Goal: Information Seeking & Learning: Learn about a topic

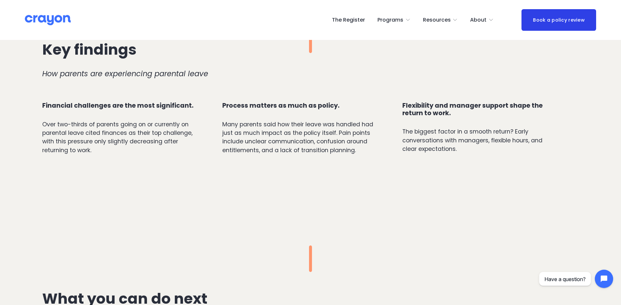
scroll to position [360, 0]
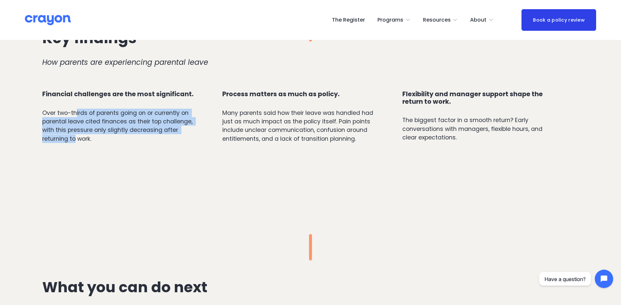
drag, startPoint x: 75, startPoint y: 109, endPoint x: 76, endPoint y: 139, distance: 30.1
click at [76, 139] on p "Over two-thirds of parents going on or currently on parental leave cited financ…" at bounding box center [119, 126] width 154 height 35
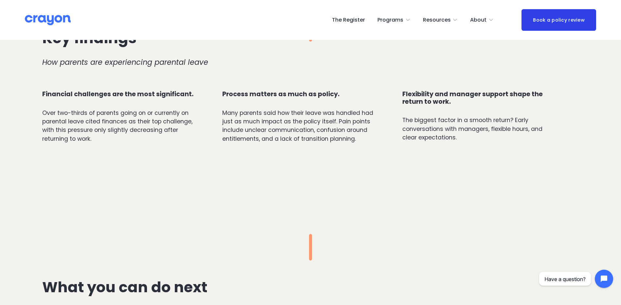
drag, startPoint x: 76, startPoint y: 139, endPoint x: 81, endPoint y: 138, distance: 5.4
click at [81, 138] on p "Over two-thirds of parents going on or currently on parental leave cited financ…" at bounding box center [119, 126] width 154 height 35
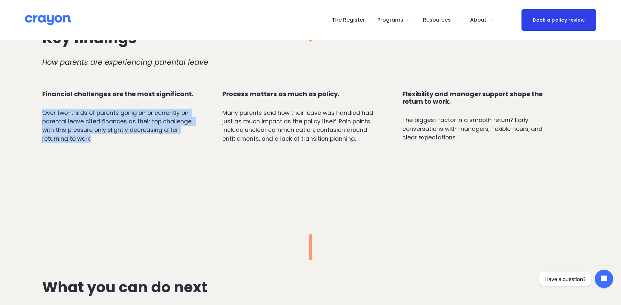
drag, startPoint x: 111, startPoint y: 139, endPoint x: 21, endPoint y: 99, distance: 98.9
click at [21, 99] on div "Key findings How parents are experiencing parental leave Financial challenges a…" at bounding box center [310, 104] width 621 height 178
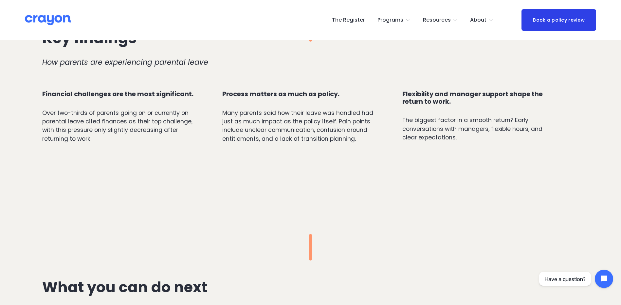
click at [51, 176] on div "Financial challenges are the most significant. Over two-thirds of parents going…" at bounding box center [119, 142] width 154 height 102
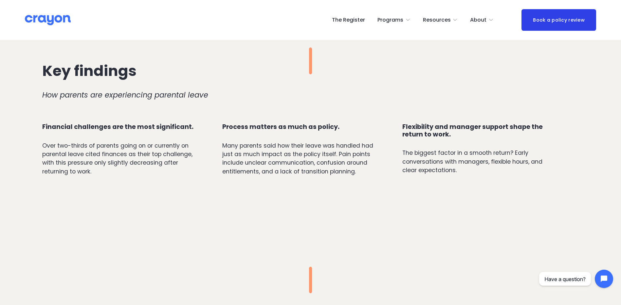
click at [59, 128] on span "Financial challenges are the most significant." at bounding box center [117, 126] width 151 height 9
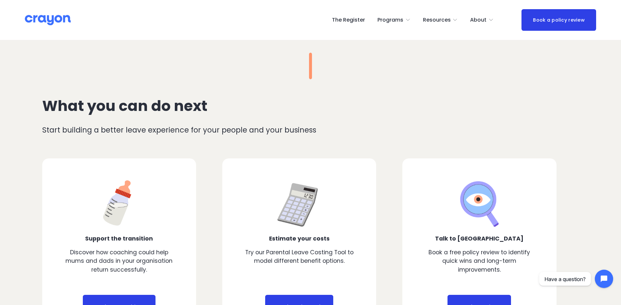
scroll to position [557, 0]
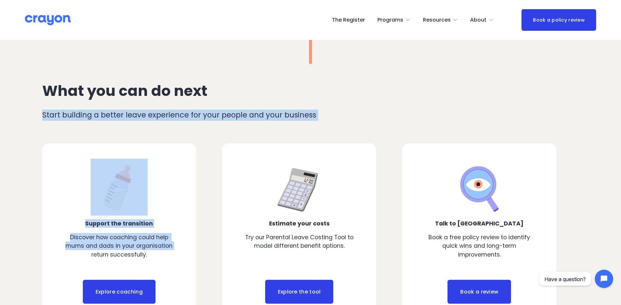
drag, startPoint x: 43, startPoint y: 116, endPoint x: 74, endPoint y: 259, distance: 146.9
click at [74, 259] on div "What you can do next Start building a better leave experience for your people a…" at bounding box center [310, 187] width 621 height 299
drag, startPoint x: 74, startPoint y: 259, endPoint x: 76, endPoint y: 253, distance: 6.1
click at [76, 253] on p "Discover how coaching could help mums and dads in your organisation return succ…" at bounding box center [119, 246] width 109 height 26
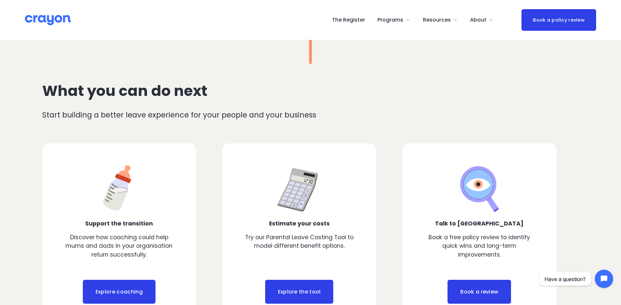
click at [121, 249] on p "Discover how coaching could help mums and dads in your organisation return succ…" at bounding box center [119, 246] width 109 height 26
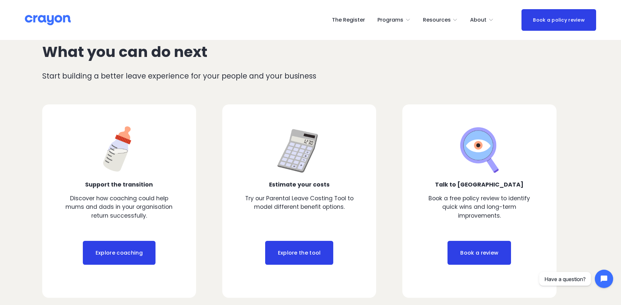
scroll to position [576, 0]
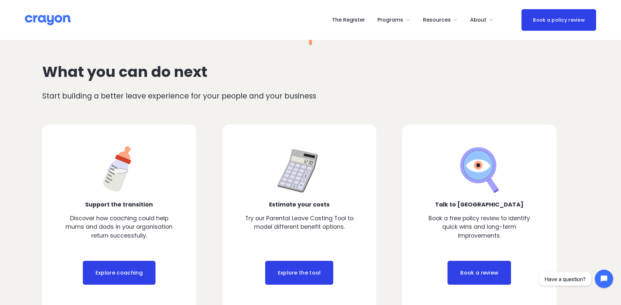
click at [131, 262] on link "Explore coaching" at bounding box center [119, 273] width 73 height 24
click at [311, 273] on link "Explore the tool" at bounding box center [299, 273] width 68 height 24
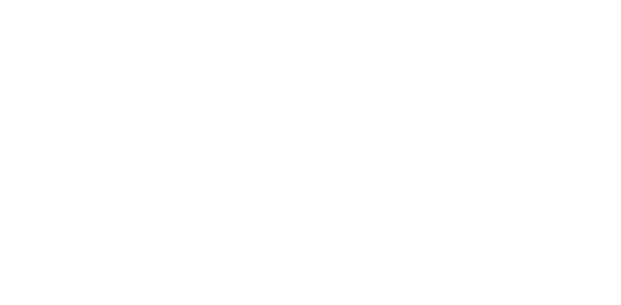
click at [0, 0] on html at bounding box center [0, 0] width 0 height 0
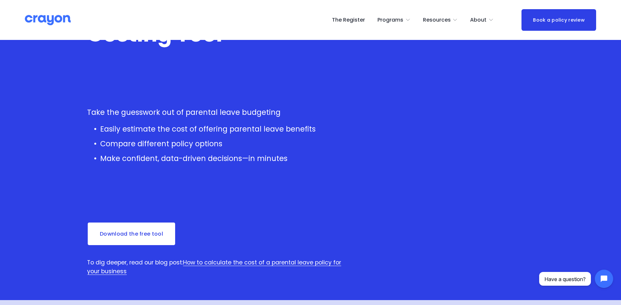
scroll to position [65, 0]
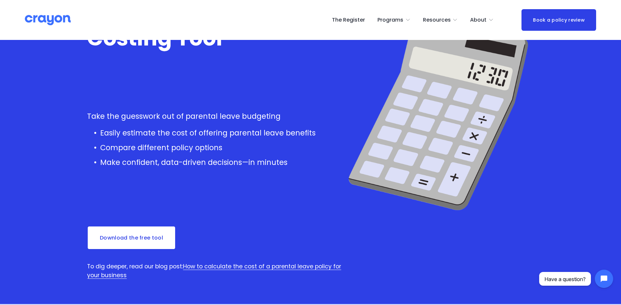
click at [145, 242] on link "Download the free tool" at bounding box center [131, 238] width 89 height 24
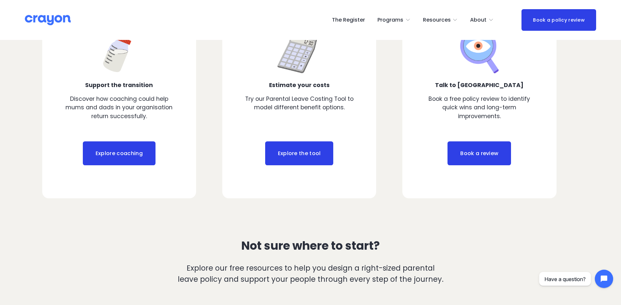
scroll to position [707, 0]
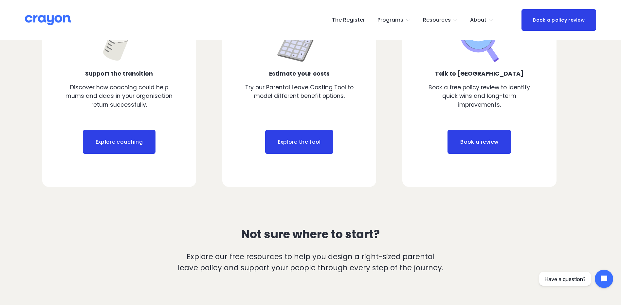
click at [498, 136] on link "Book a review" at bounding box center [480, 142] width 64 height 24
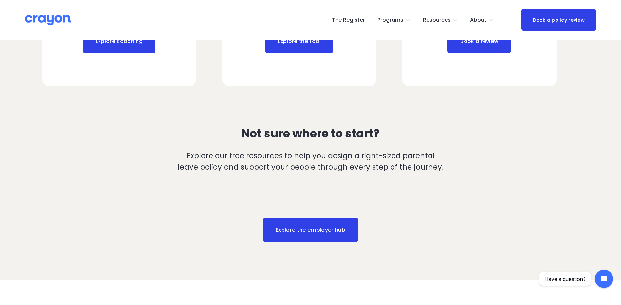
scroll to position [870, 0]
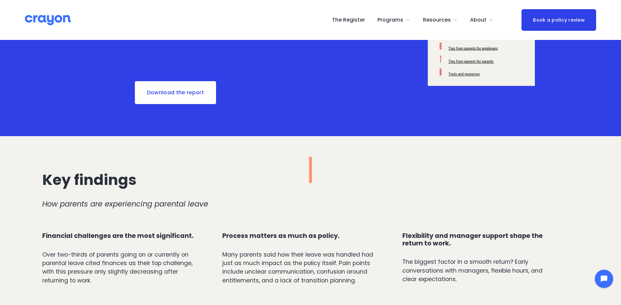
scroll to position [131, 0]
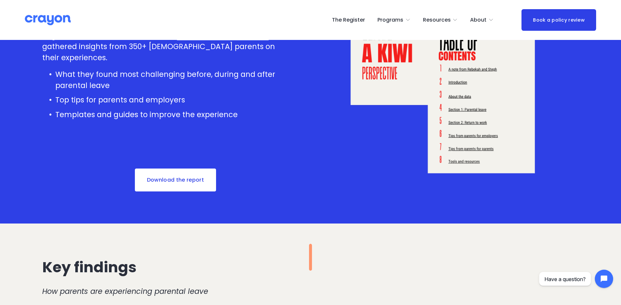
click at [185, 179] on link "Download the report" at bounding box center [175, 180] width 83 height 24
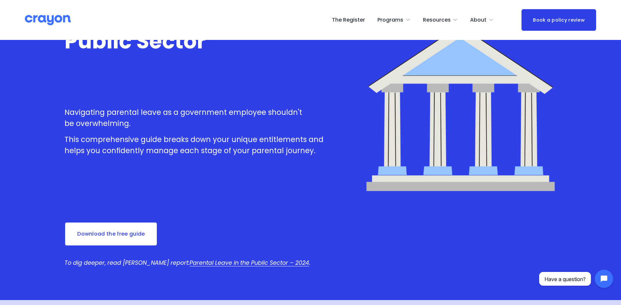
scroll to position [87, 0]
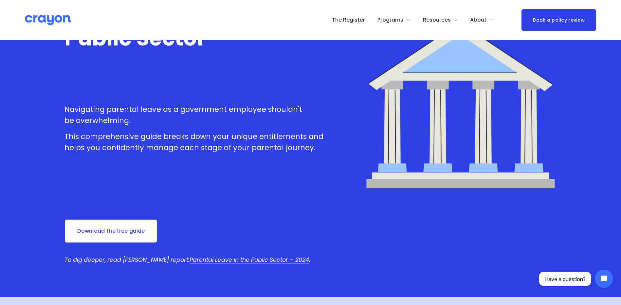
click at [121, 235] on link "Download the free guide" at bounding box center [111, 231] width 93 height 24
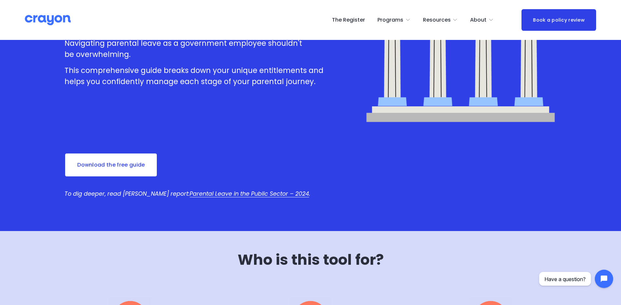
scroll to position [153, 0]
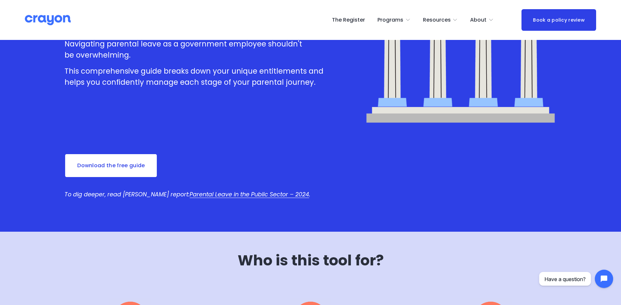
drag, startPoint x: 62, startPoint y: 192, endPoint x: 188, endPoint y: 190, distance: 125.4
click at [188, 190] on div "Parental Leave Guide for Employees in the Public Sector Navigating parental lea…" at bounding box center [310, 59] width 621 height 345
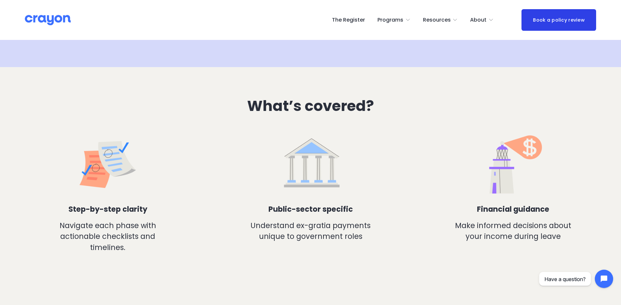
scroll to position [546, 0]
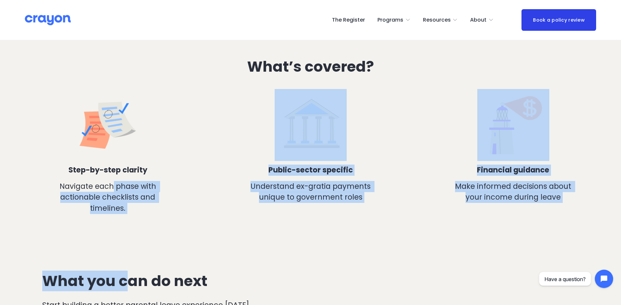
drag, startPoint x: 112, startPoint y: 192, endPoint x: 128, endPoint y: 264, distance: 74.1
click at [128, 264] on article "Parental Leave Guide for Employees in the Public Sector Navigating parental lea…" at bounding box center [310, 16] width 621 height 1124
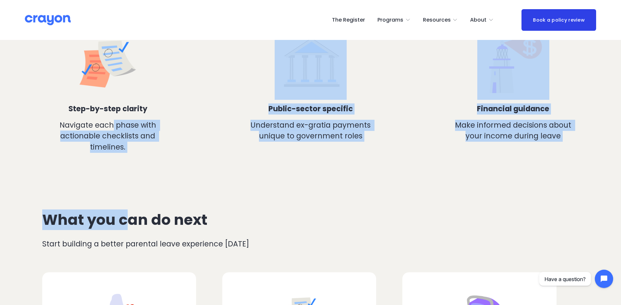
scroll to position [513, 0]
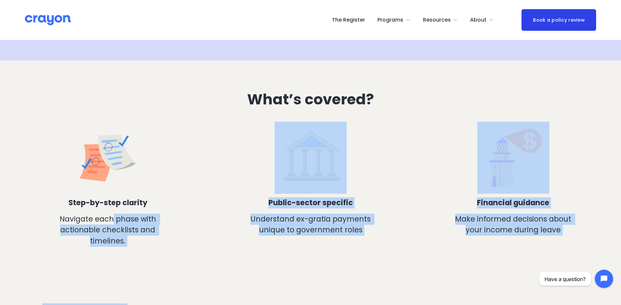
click at [244, 228] on div "What’s covered? Step-by-step clarity Navigate each phase with actionable checkl…" at bounding box center [310, 173] width 621 height 224
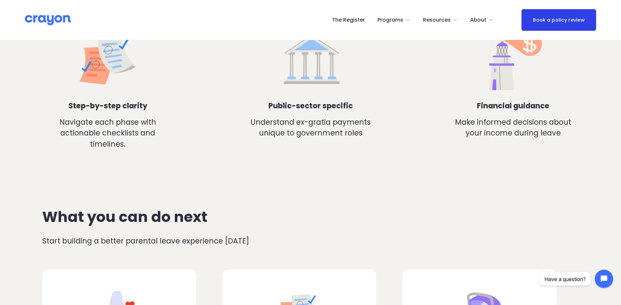
scroll to position [611, 0]
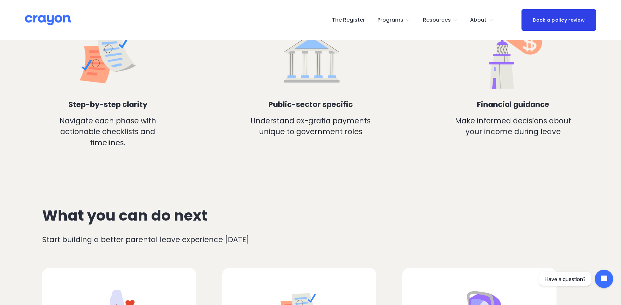
click at [100, 120] on span "Navigate each phase with actionable checklists and timelines." at bounding box center [109, 132] width 99 height 32
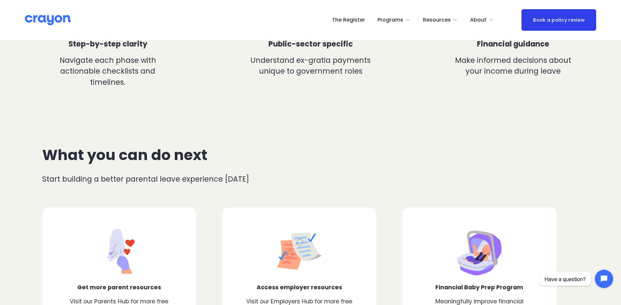
scroll to position [775, 0]
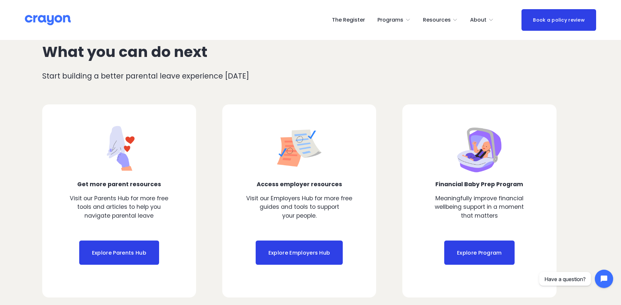
click at [125, 255] on link "Explore Parents Hub" at bounding box center [119, 253] width 80 height 24
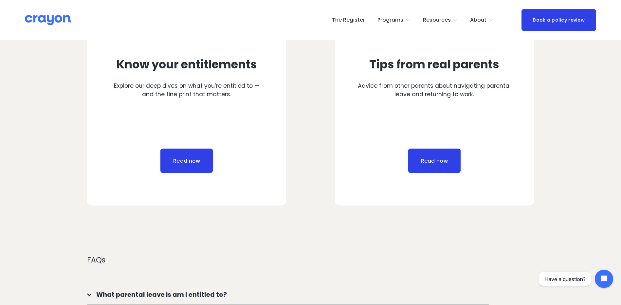
scroll to position [426, 0]
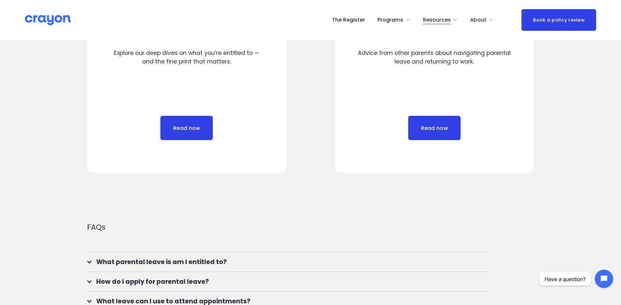
click at [210, 262] on span "What parental leave is am I entitled to?" at bounding box center [290, 261] width 397 height 9
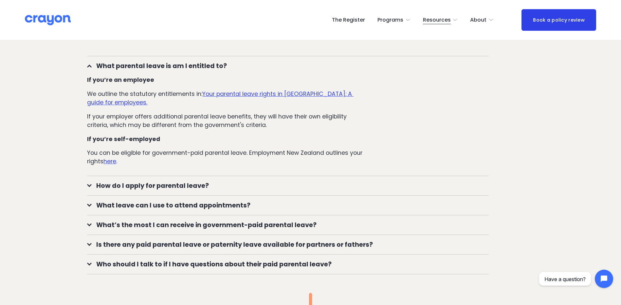
scroll to position [622, 0]
click at [158, 188] on span "How do I apply for parental leave?" at bounding box center [290, 185] width 397 height 9
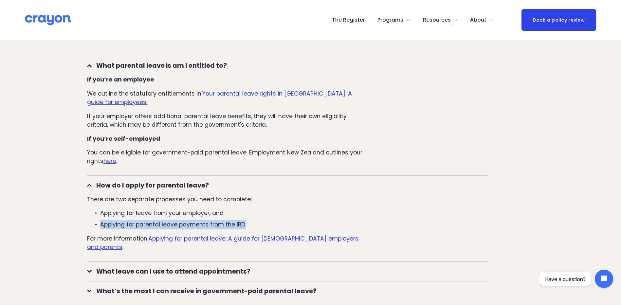
drag, startPoint x: 87, startPoint y: 218, endPoint x: 263, endPoint y: 224, distance: 176.6
click at [263, 224] on div "Start your parental leave journey here Get to grips with how parental leave wor…" at bounding box center [310, 31] width 621 height 709
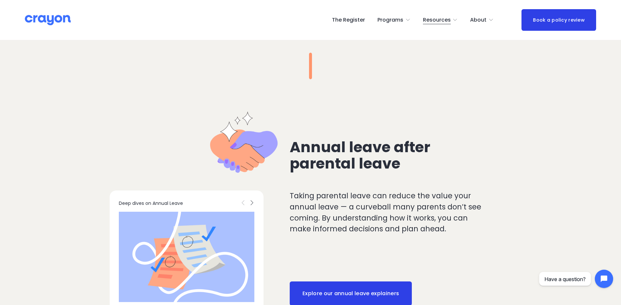
scroll to position [851, 0]
